Goal: Transaction & Acquisition: Purchase product/service

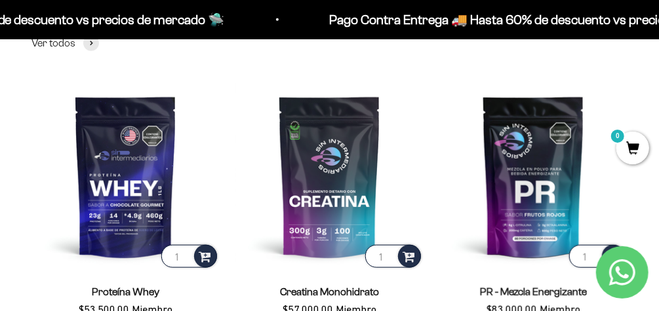
scroll to position [441, 0]
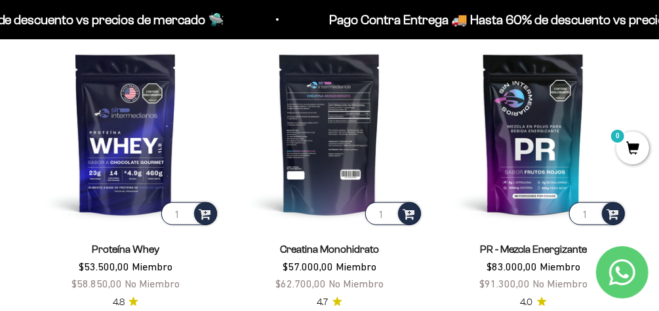
click at [319, 106] on img at bounding box center [329, 134] width 188 height 188
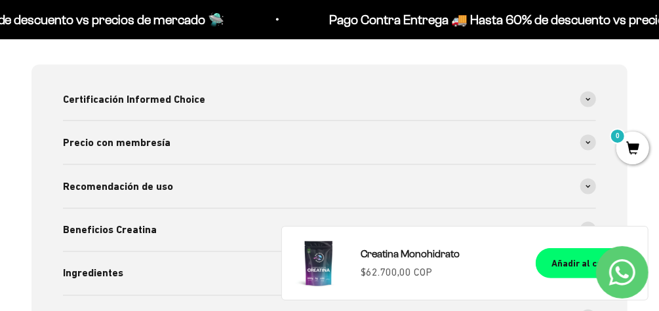
scroll to position [783, 0]
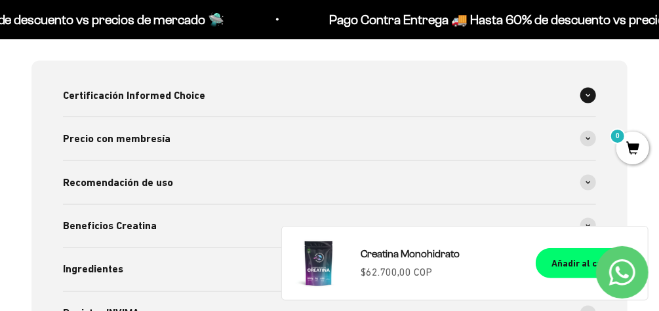
click at [149, 94] on span "Certificación Informed Choice" at bounding box center [134, 95] width 142 height 17
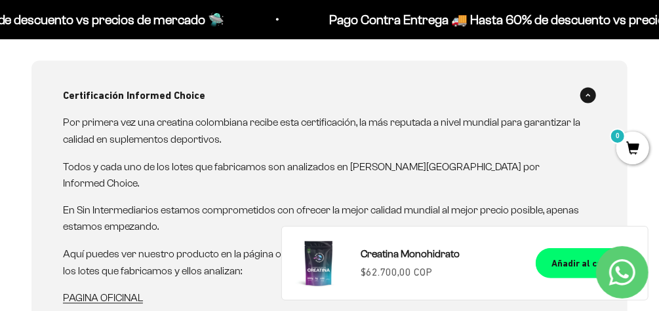
click at [434, 91] on div "Certificación Informed Choice" at bounding box center [329, 95] width 533 height 43
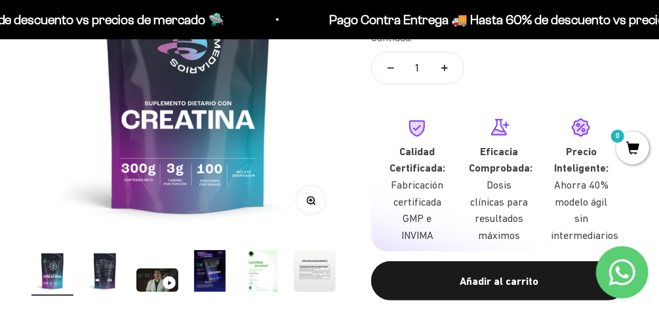
scroll to position [251, 0]
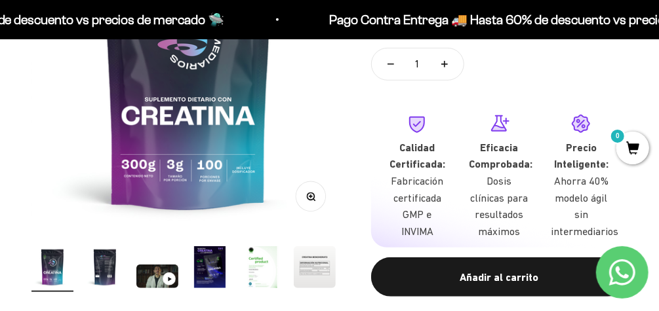
click at [221, 145] on img at bounding box center [187, 73] width 313 height 313
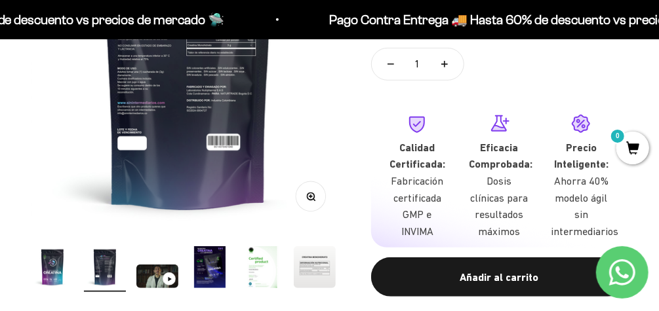
click at [221, 145] on img at bounding box center [187, 73] width 313 height 313
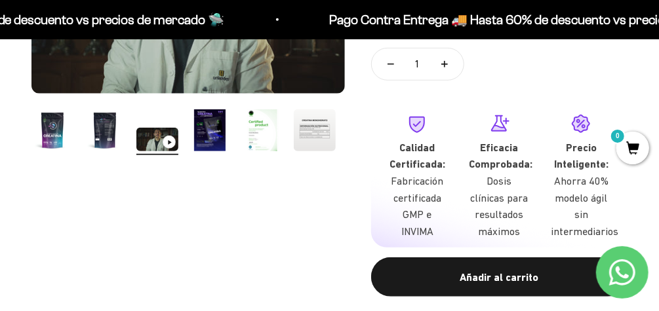
click at [221, 145] on img "Ir al artículo 4" at bounding box center [210, 130] width 42 height 42
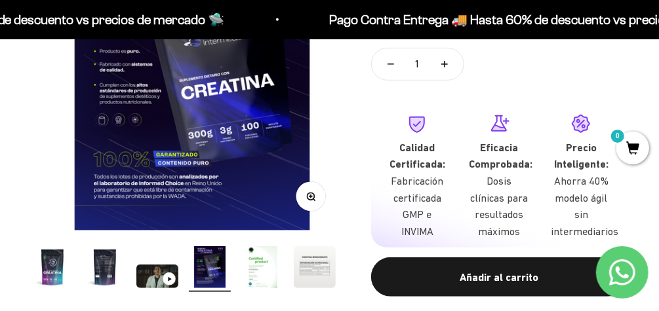
scroll to position [0, 964]
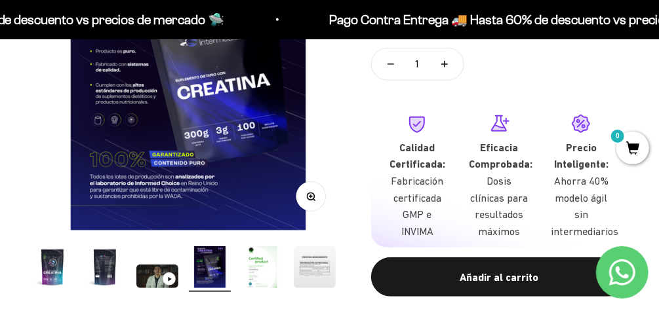
click at [212, 266] on img "Ir al artículo 4" at bounding box center [210, 267] width 42 height 42
click at [259, 269] on img "Ir al artículo 5" at bounding box center [262, 267] width 42 height 42
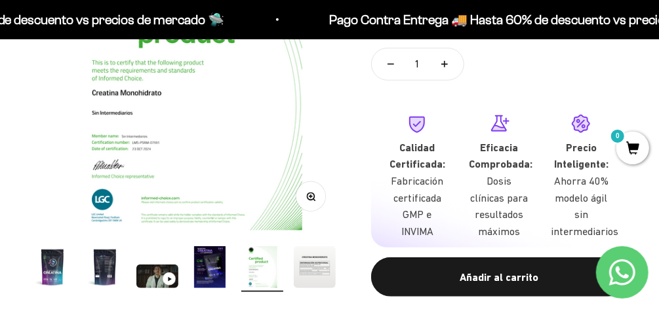
scroll to position [0, 1285]
